Goal: Information Seeking & Learning: Find specific fact

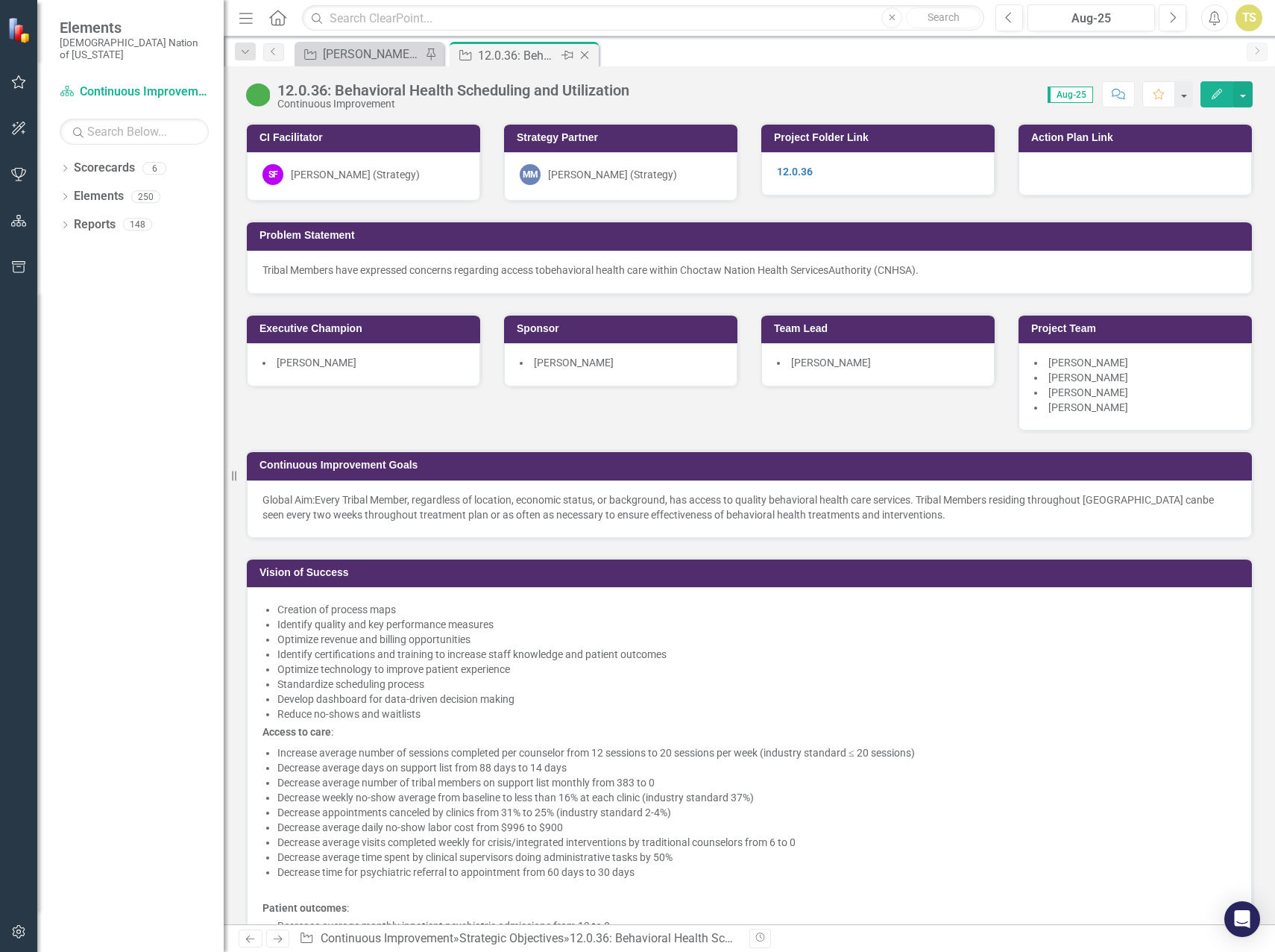
click at [587, 55] on icon "Close" at bounding box center [585, 55] width 15 height 12
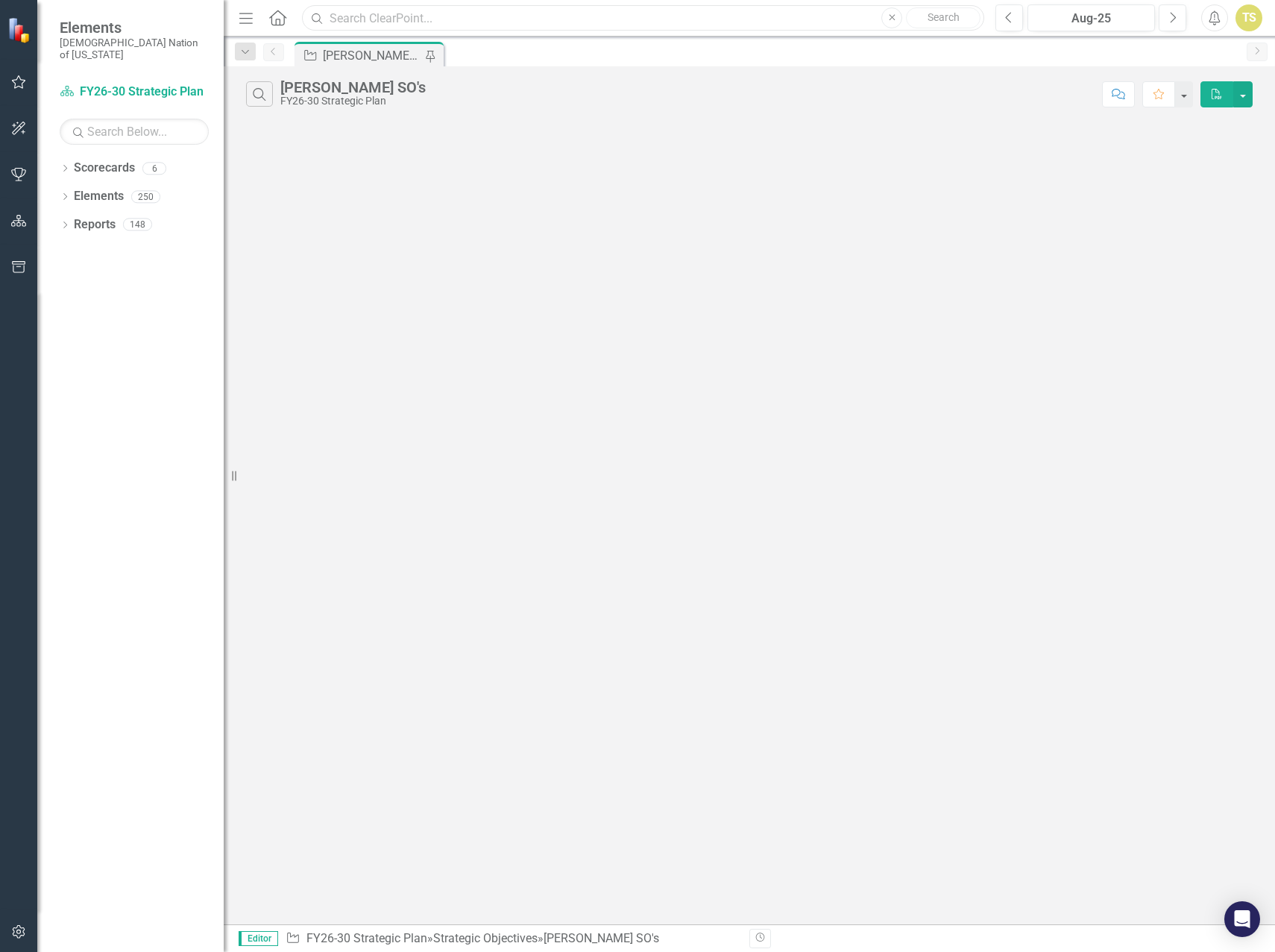
click at [433, 19] on input "text" at bounding box center [643, 17] width 682 height 26
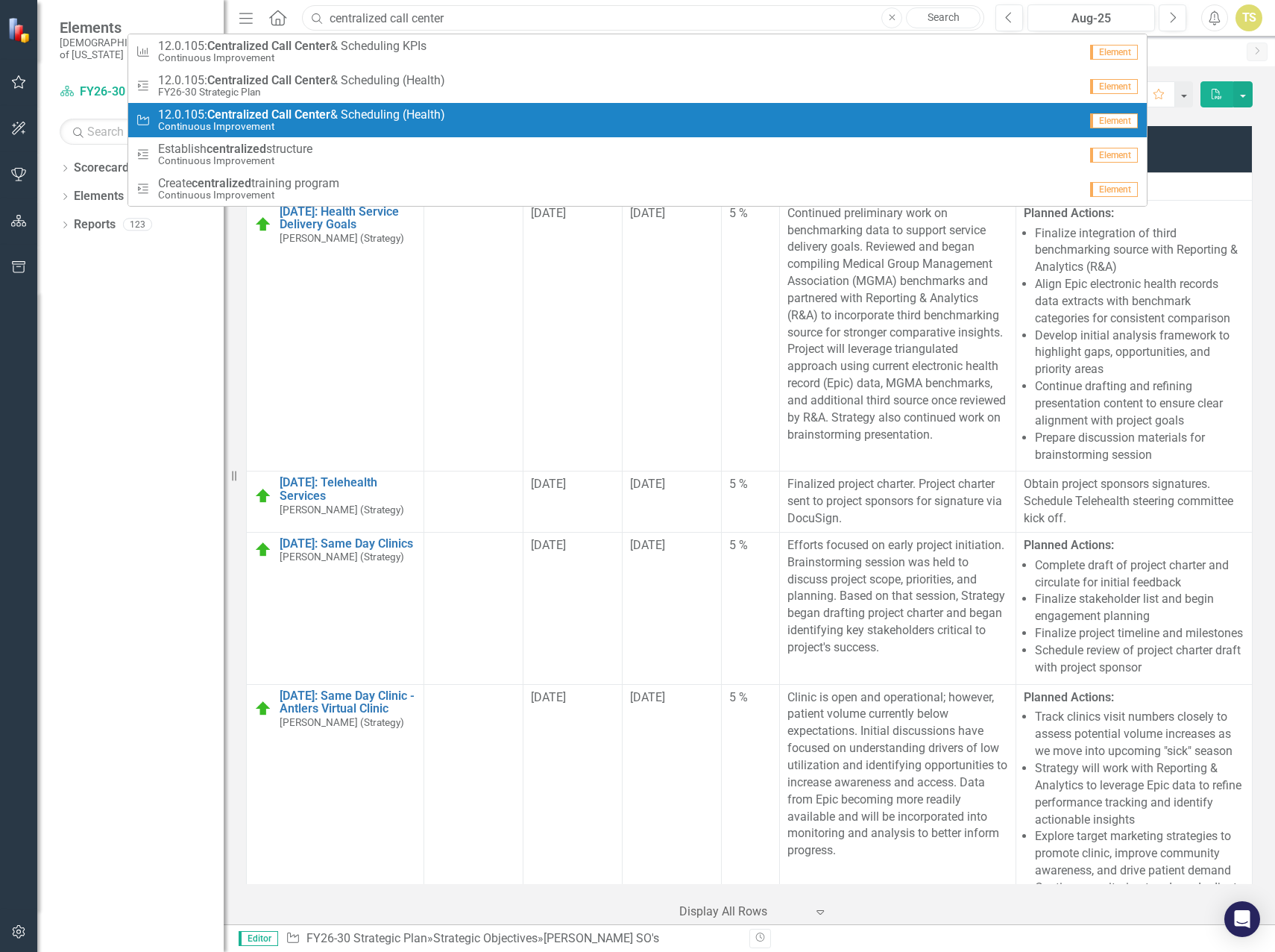
type input "centralized call center"
click at [258, 121] on small "Continuous Improvement" at bounding box center [302, 125] width 287 height 11
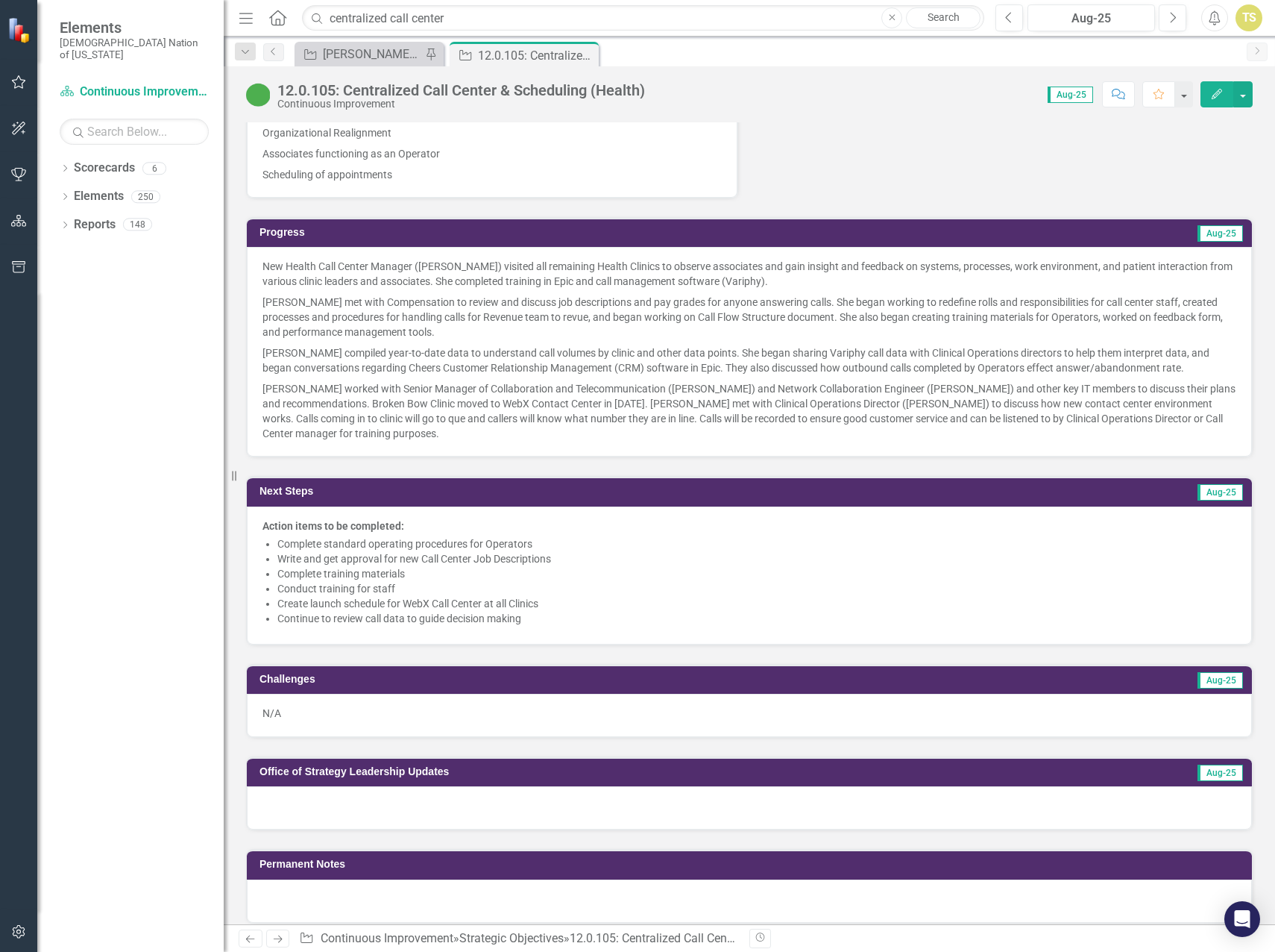
scroll to position [969, 0]
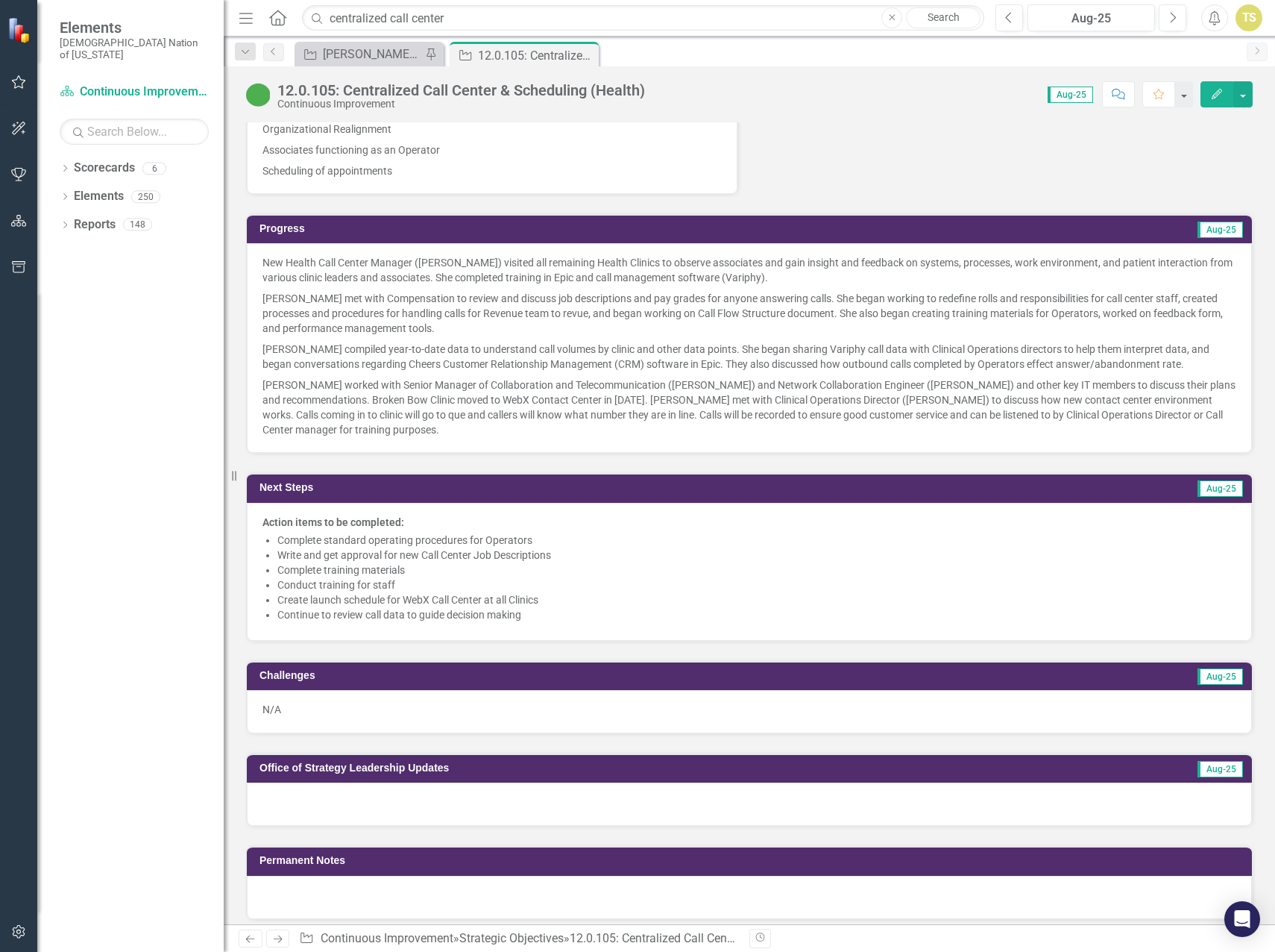
click at [346, 368] on p "[PERSON_NAME] compiled year-to-date data to understand call volumes by clinic a…" at bounding box center [749, 356] width 974 height 36
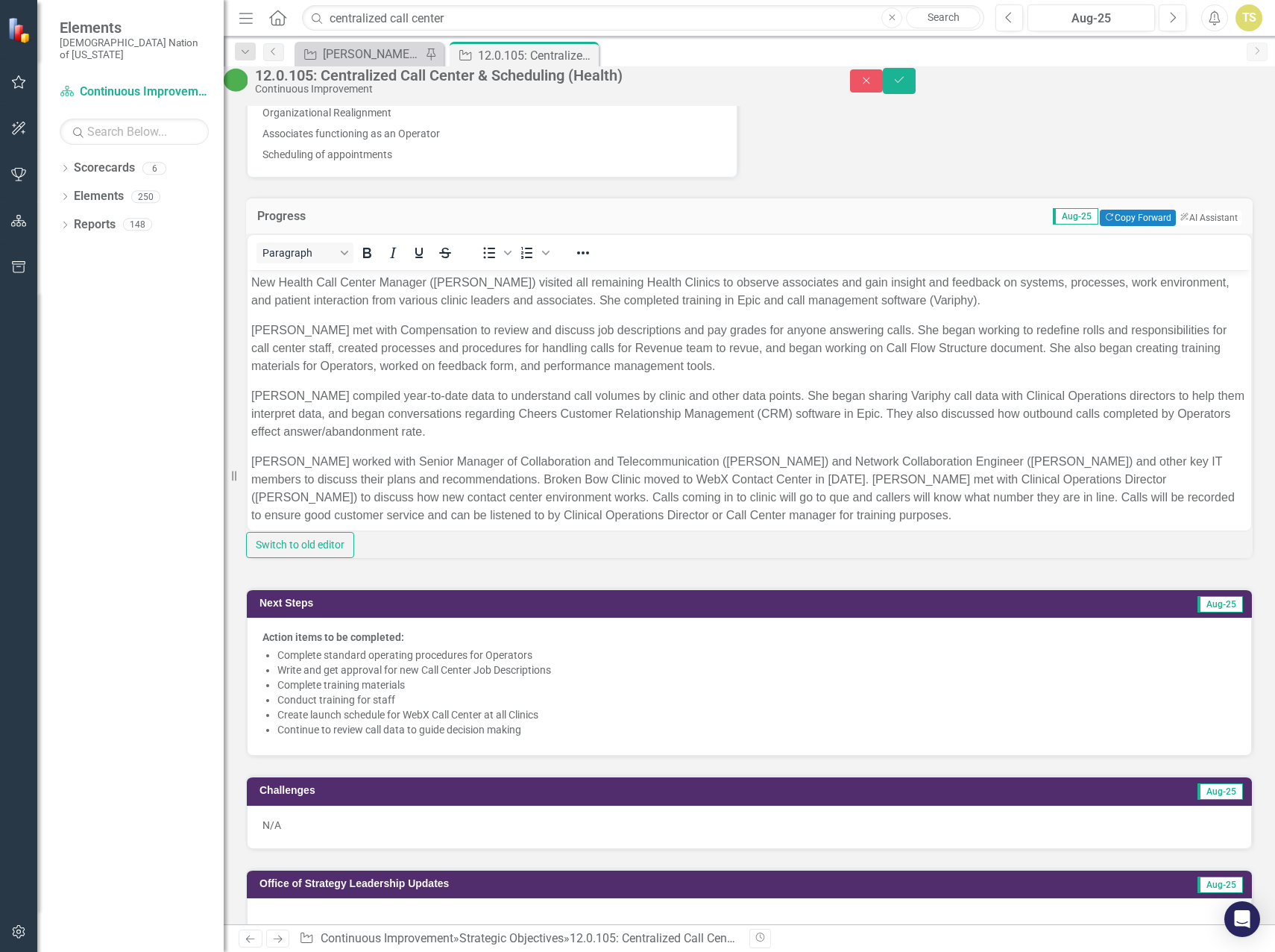
scroll to position [0, 0]
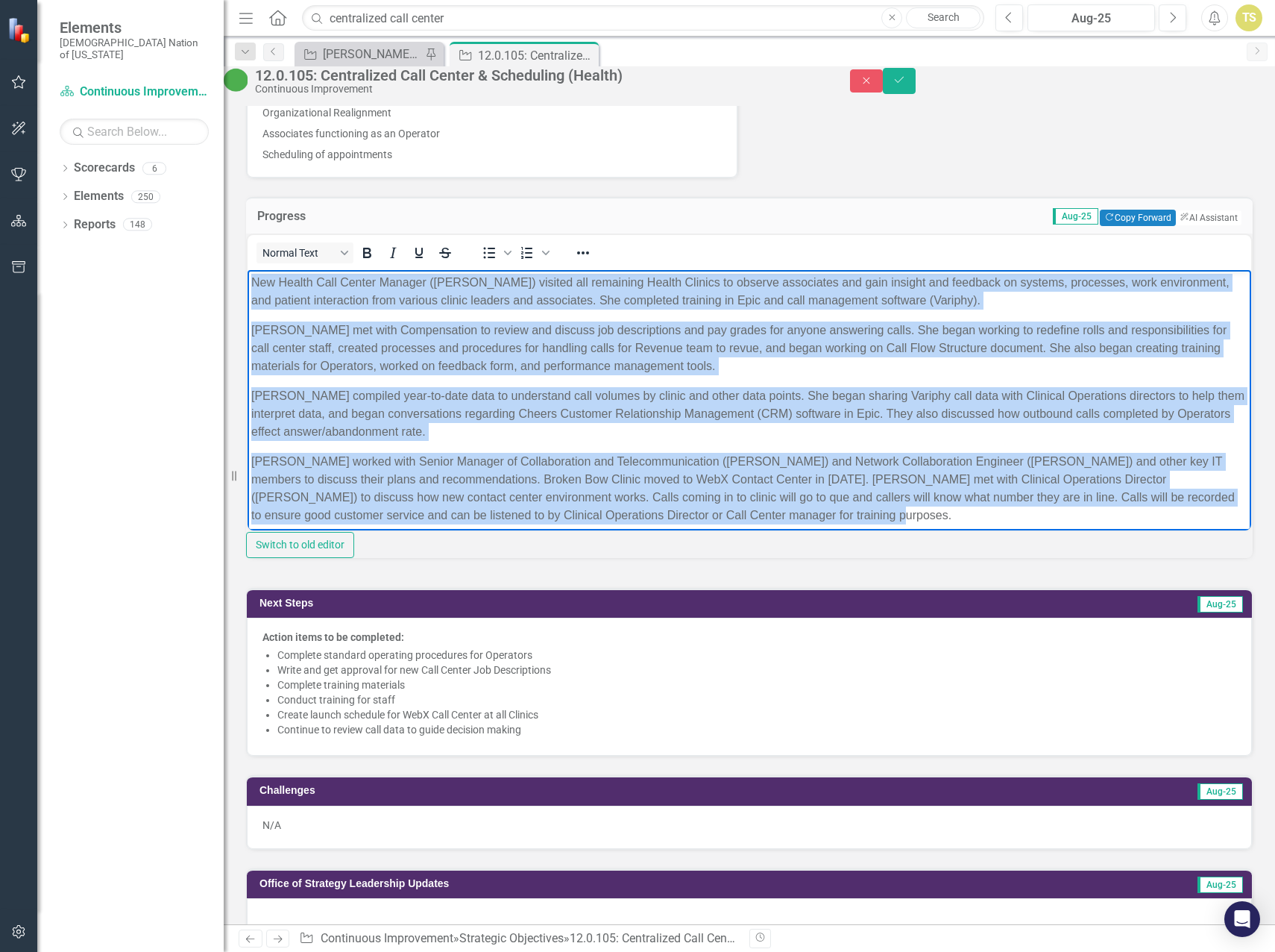
drag, startPoint x: 251, startPoint y: 280, endPoint x: 962, endPoint y: 509, distance: 747.0
click at [962, 509] on body "New Health Call Center Manager ([PERSON_NAME]) visited all remaining Health Cli…" at bounding box center [749, 404] width 1003 height 270
copy body "Lor Ipsumd Sita Consec Adipisc (Elits Doeius) tempori utl etdolorem Aliqua Enim…"
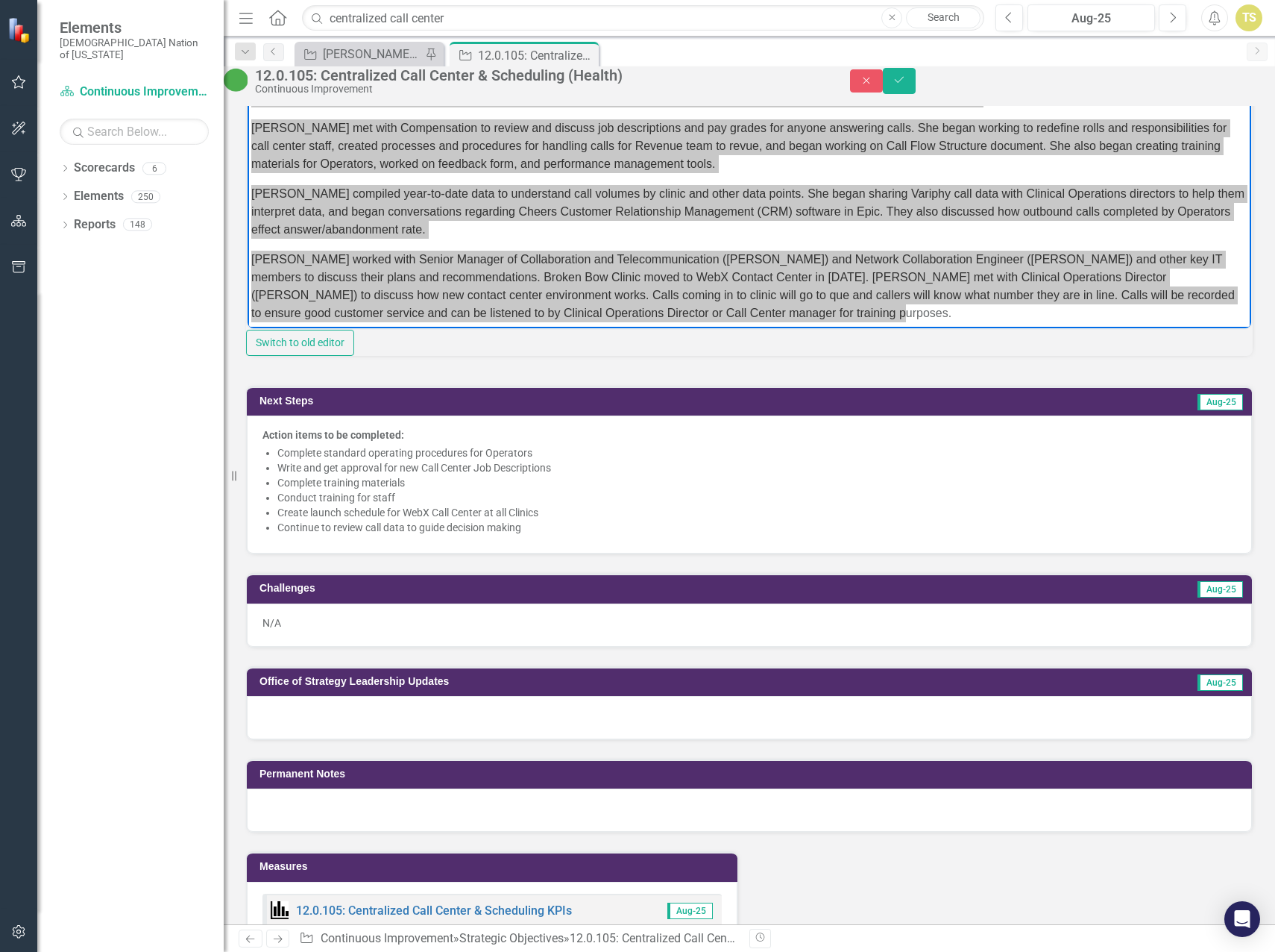
scroll to position [1193, 0]
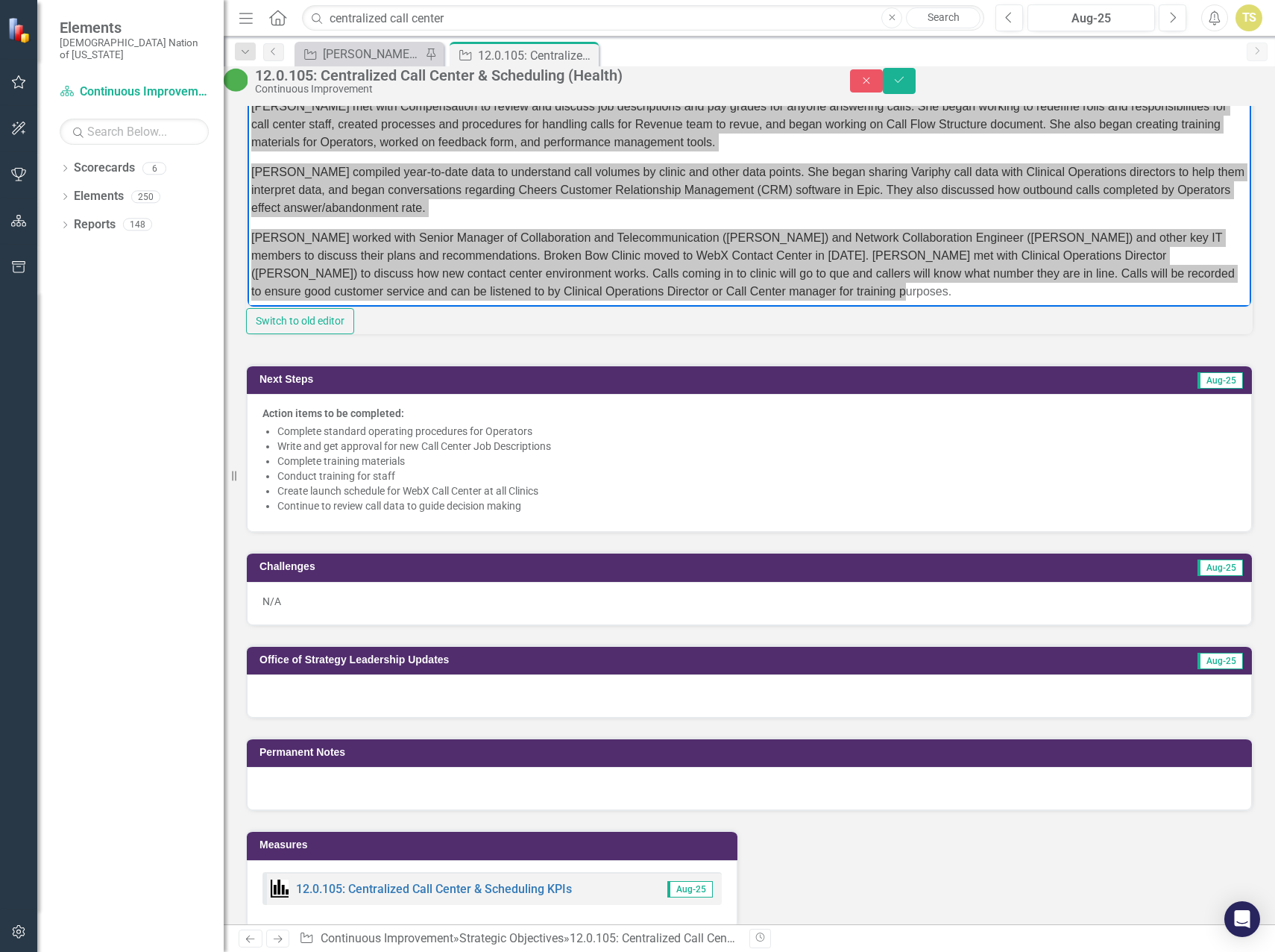
click at [422, 483] on li "Conduct training for staff" at bounding box center [757, 476] width 959 height 15
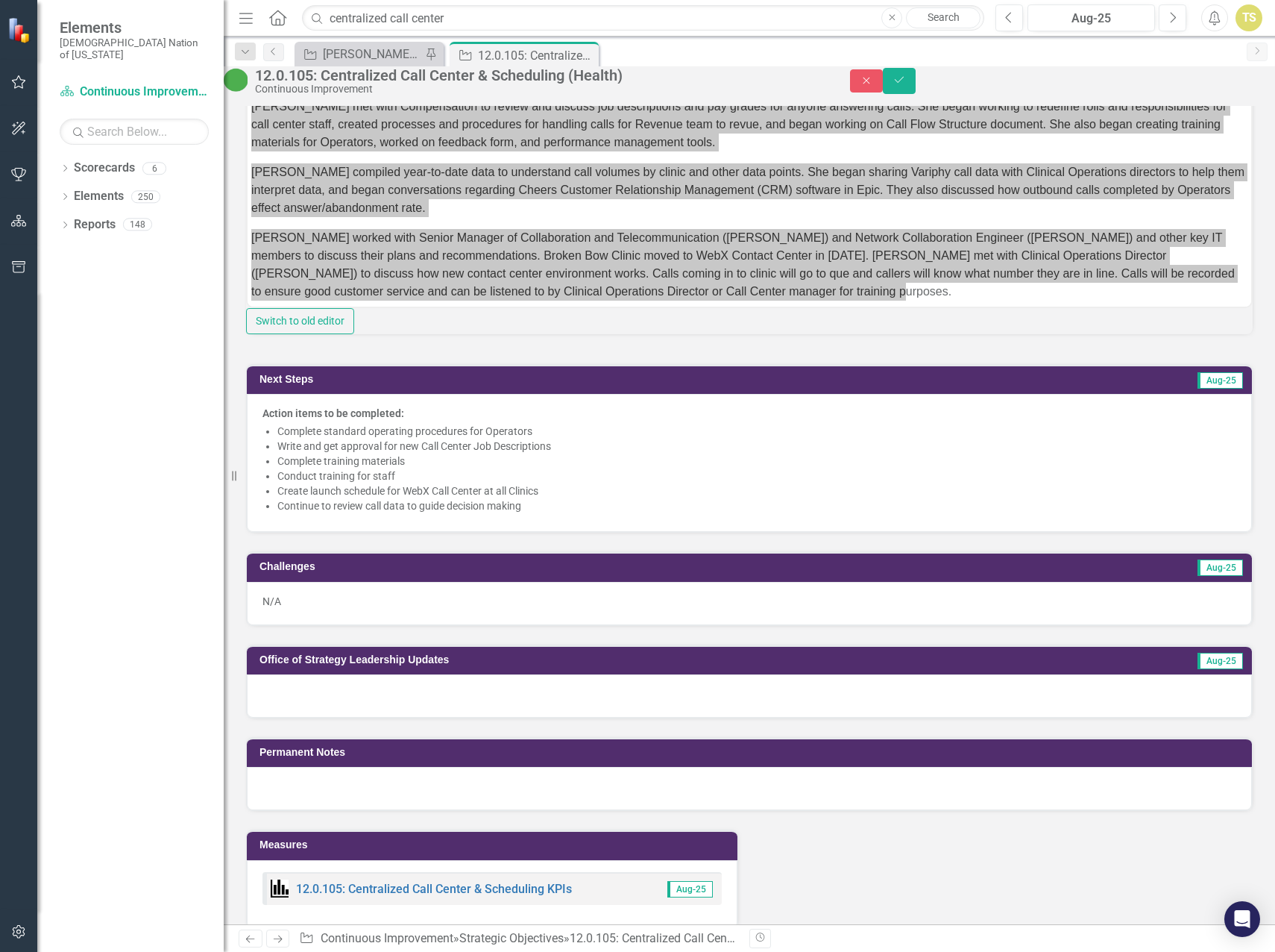
click at [422, 483] on li "Conduct training for staff" at bounding box center [757, 476] width 959 height 15
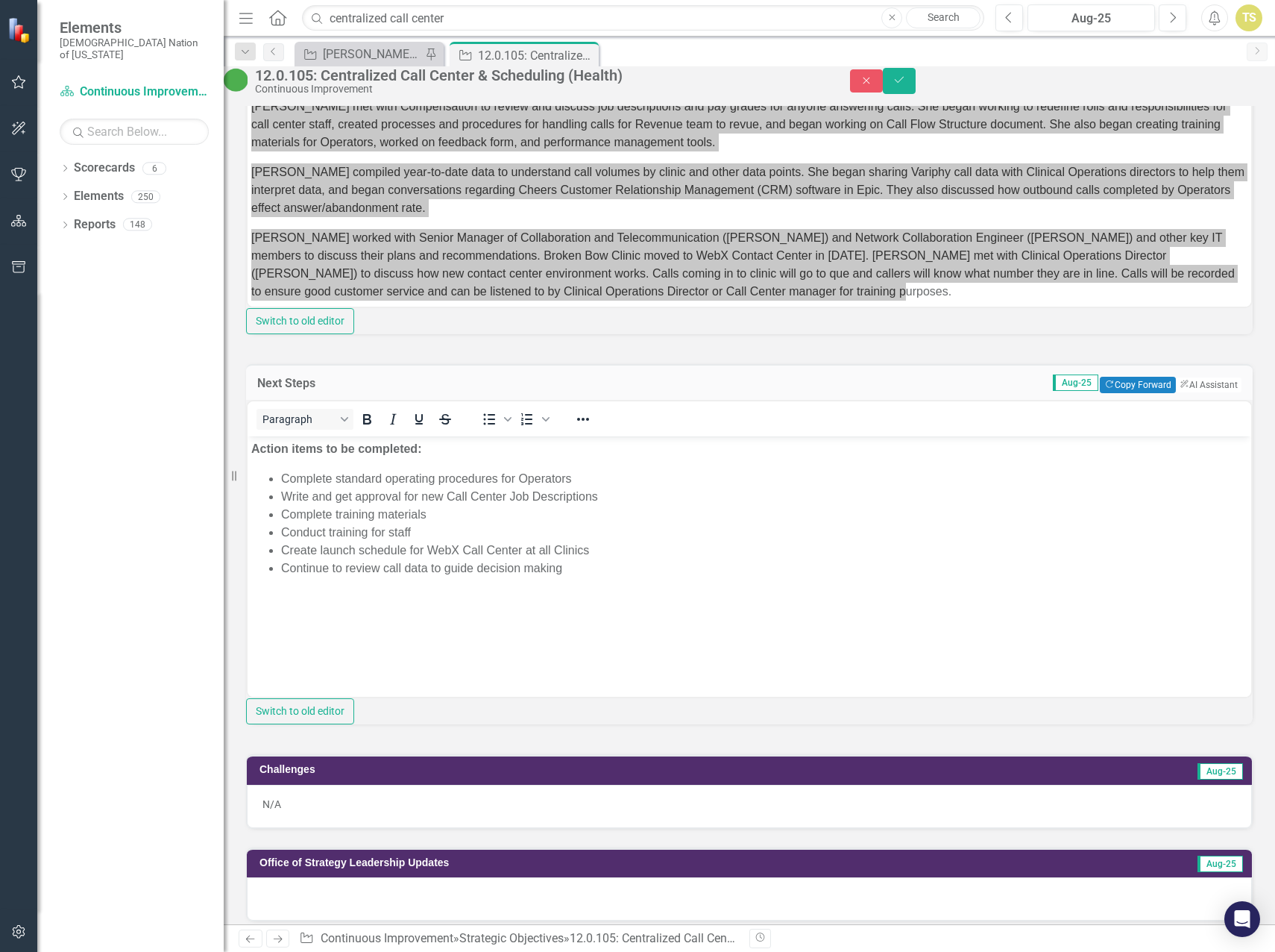
scroll to position [0, 0]
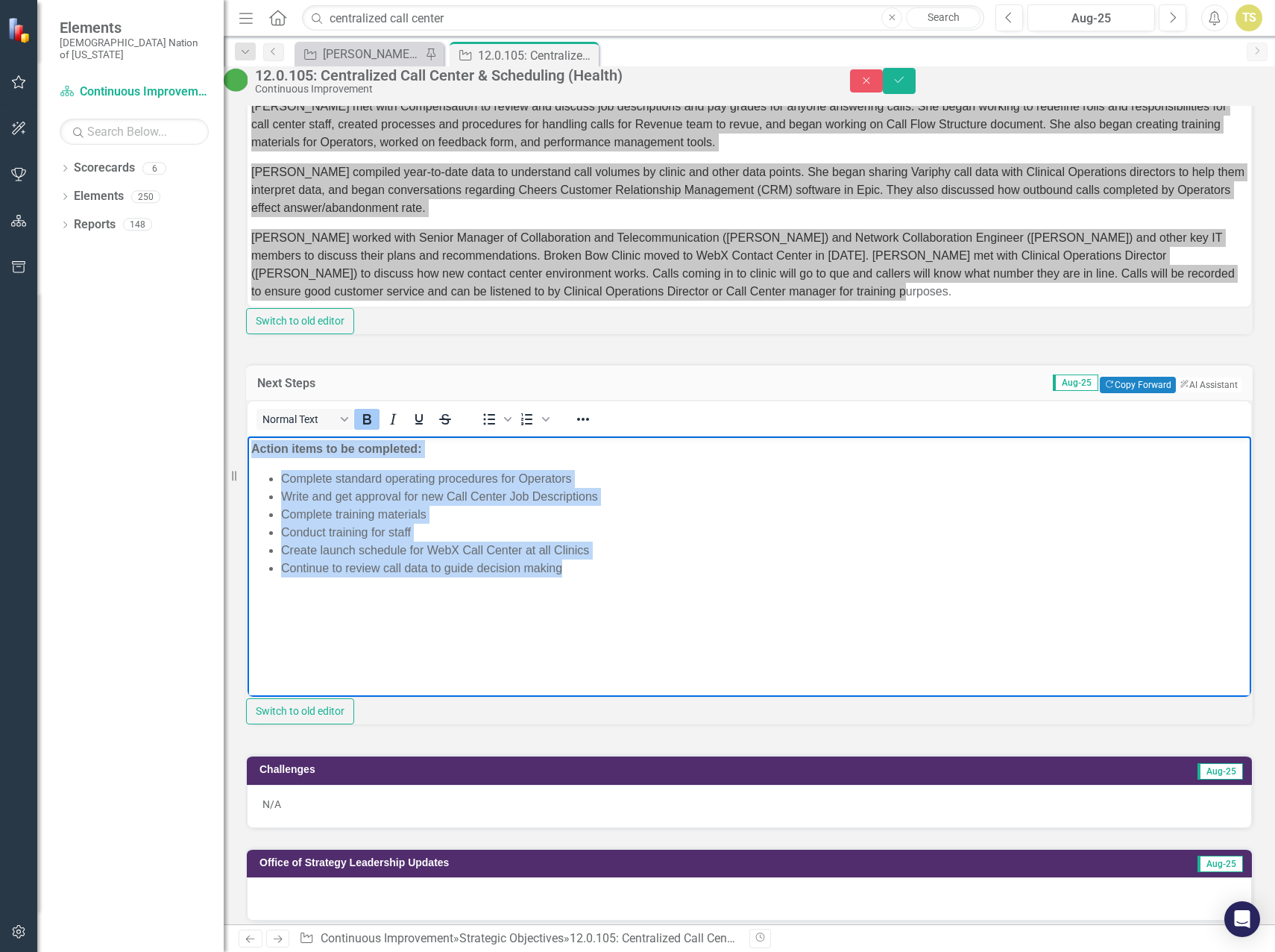
drag, startPoint x: 627, startPoint y: 585, endPoint x: 241, endPoint y: 454, distance: 407.6
click at [248, 454] on html "Action items to be completed: Complete standard operating procedures for Operat…" at bounding box center [749, 547] width 1003 height 223
copy body "Action items to be completed: Complete standard operating procedures for Operat…"
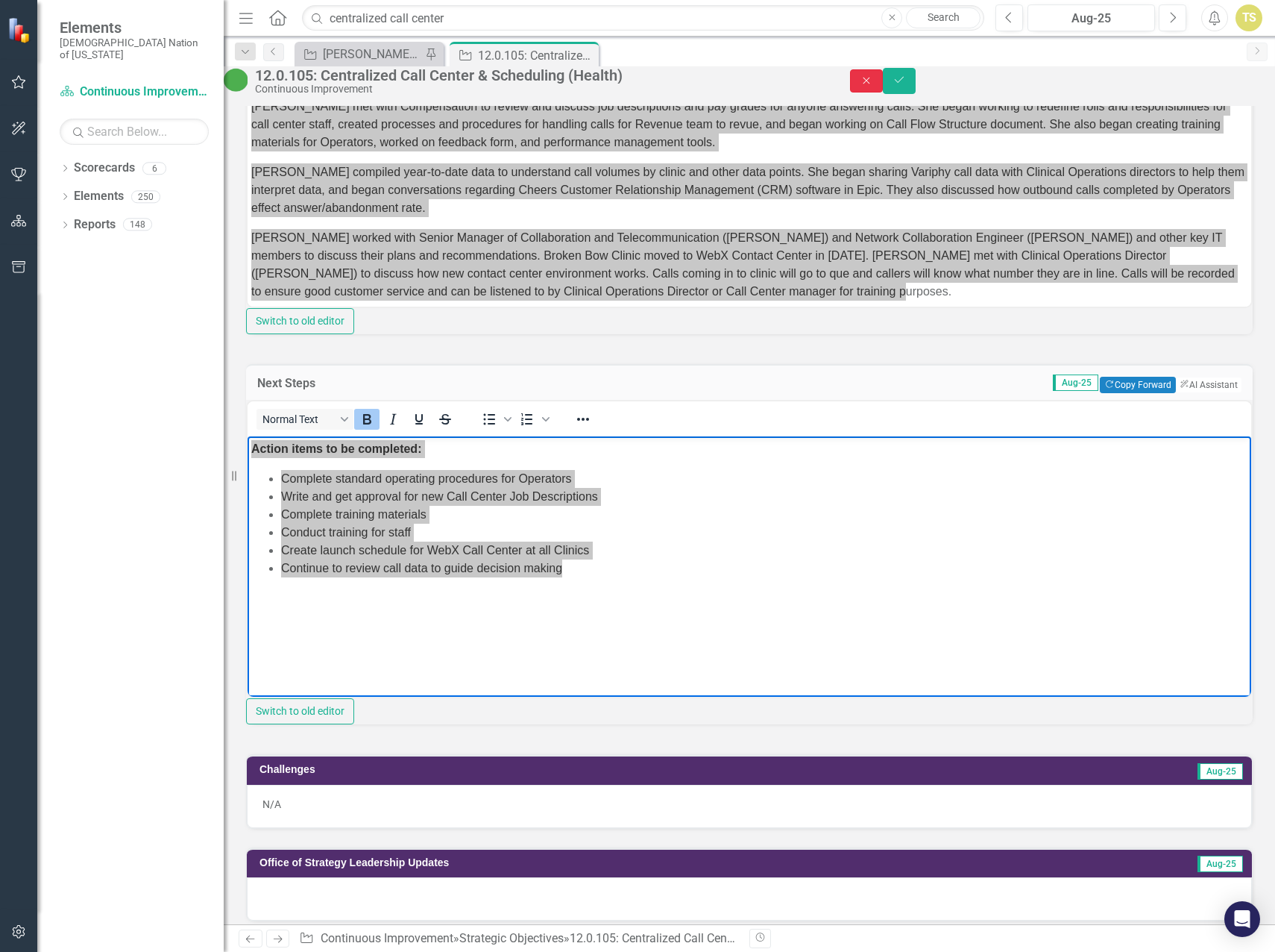
click at [873, 86] on icon "Close" at bounding box center [866, 81] width 13 height 11
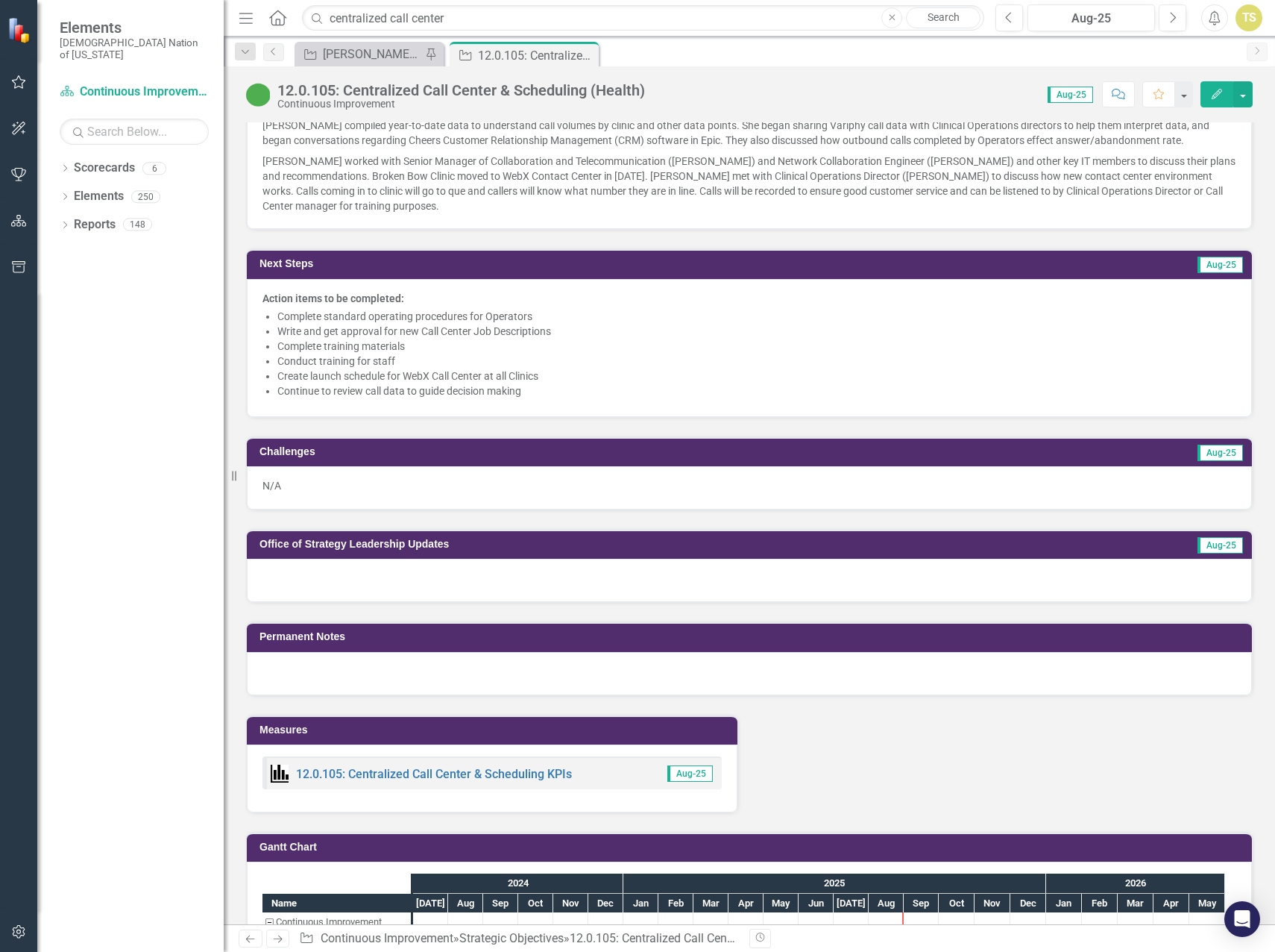
scroll to position [1186, 0]
